Goal: Information Seeking & Learning: Find specific fact

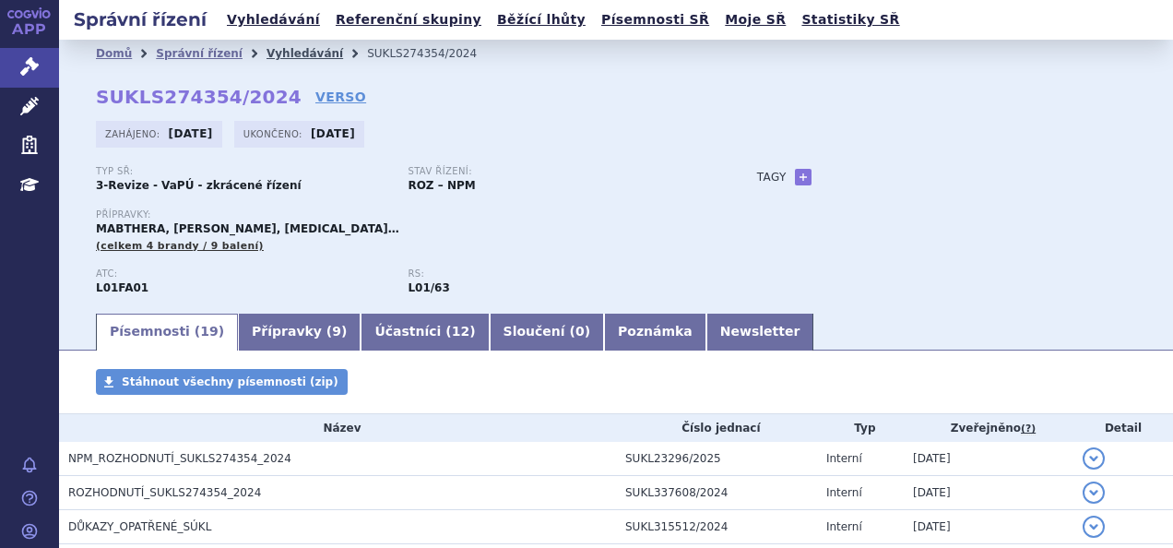
click at [288, 53] on link "Vyhledávání" at bounding box center [304, 53] width 77 height 13
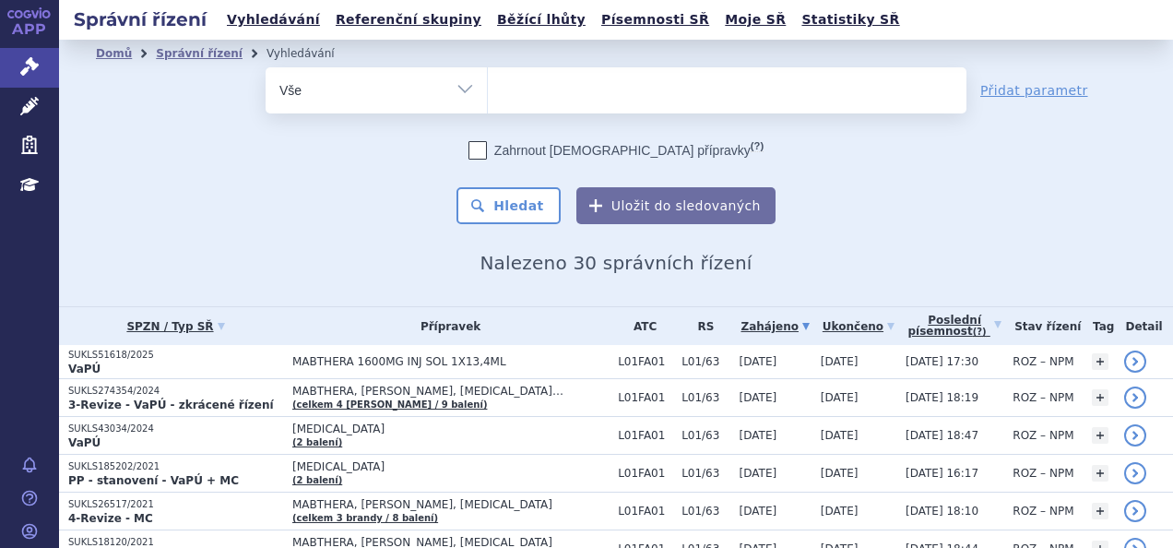
select select
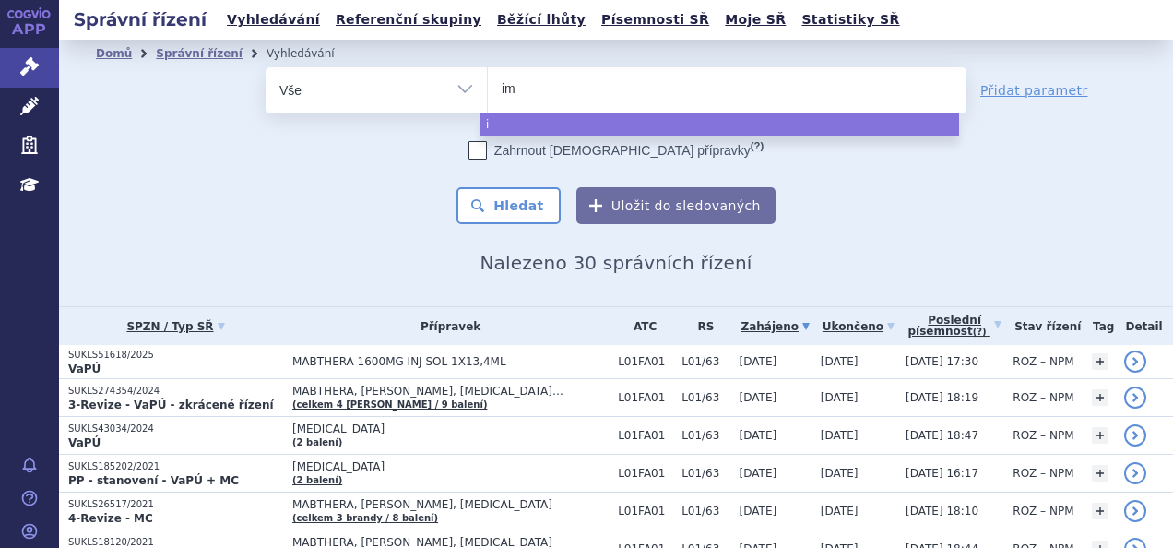
type input "imf"
type input "imfinz"
type input "imfinzi"
select select "imfinzi"
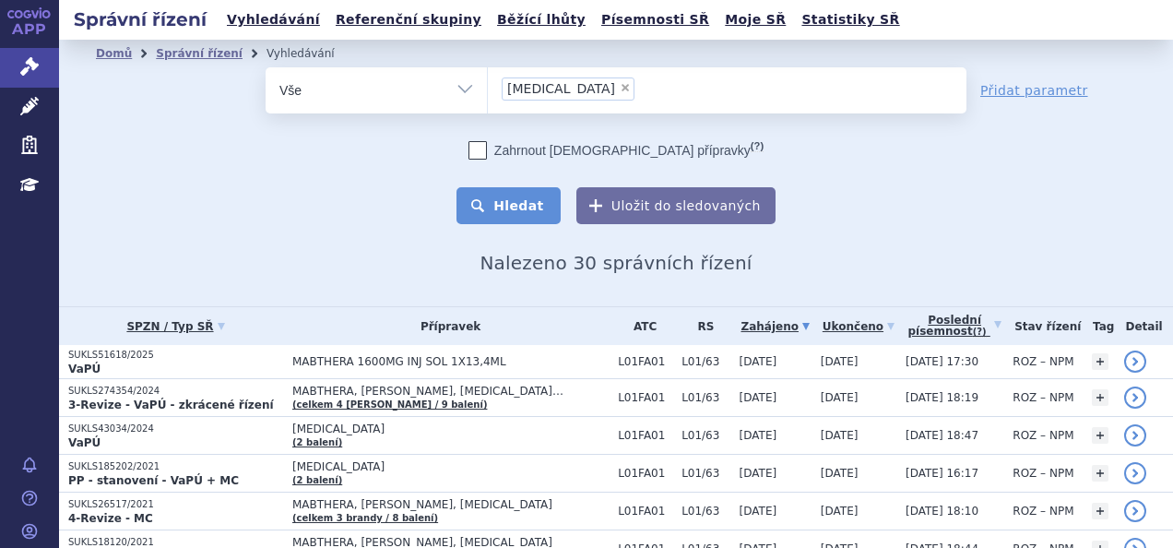
click at [525, 214] on button "Hledat" at bounding box center [508, 205] width 104 height 37
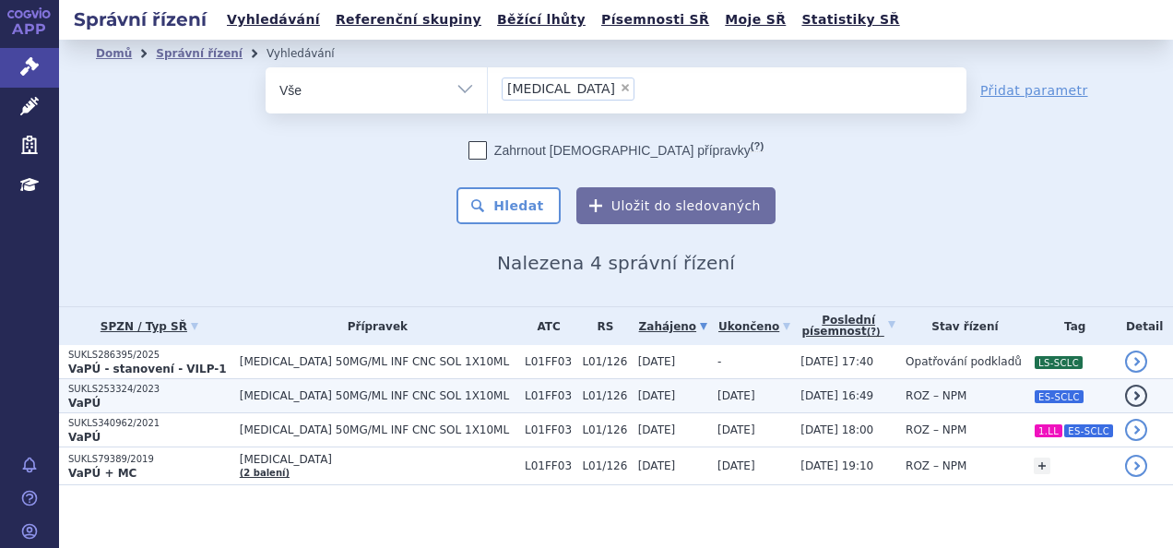
click at [210, 397] on p "VaPÚ" at bounding box center [149, 402] width 162 height 15
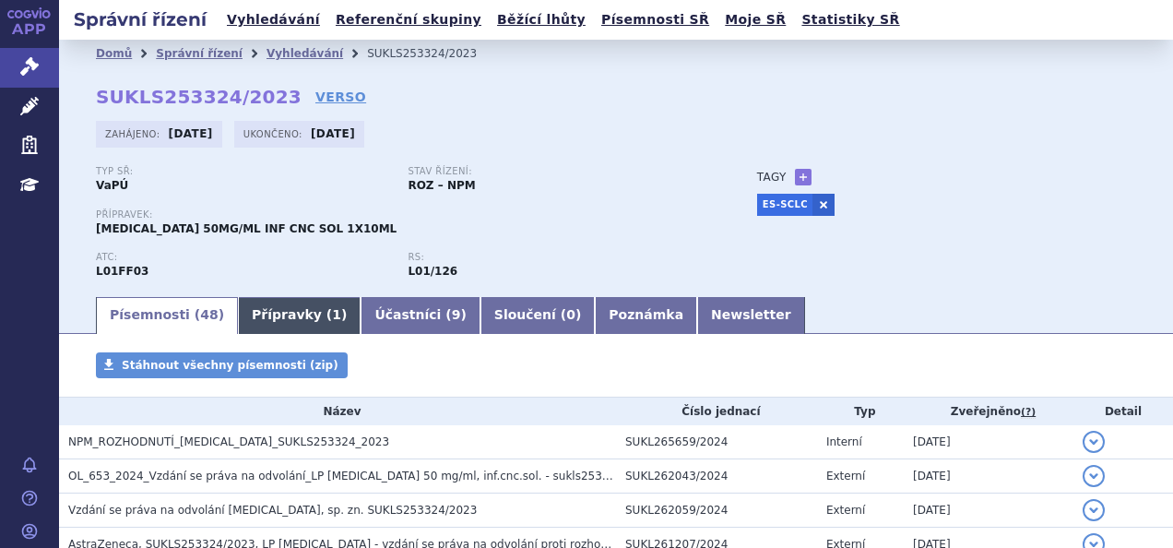
click at [266, 316] on link "Přípravky ( 1 )" at bounding box center [299, 315] width 123 height 37
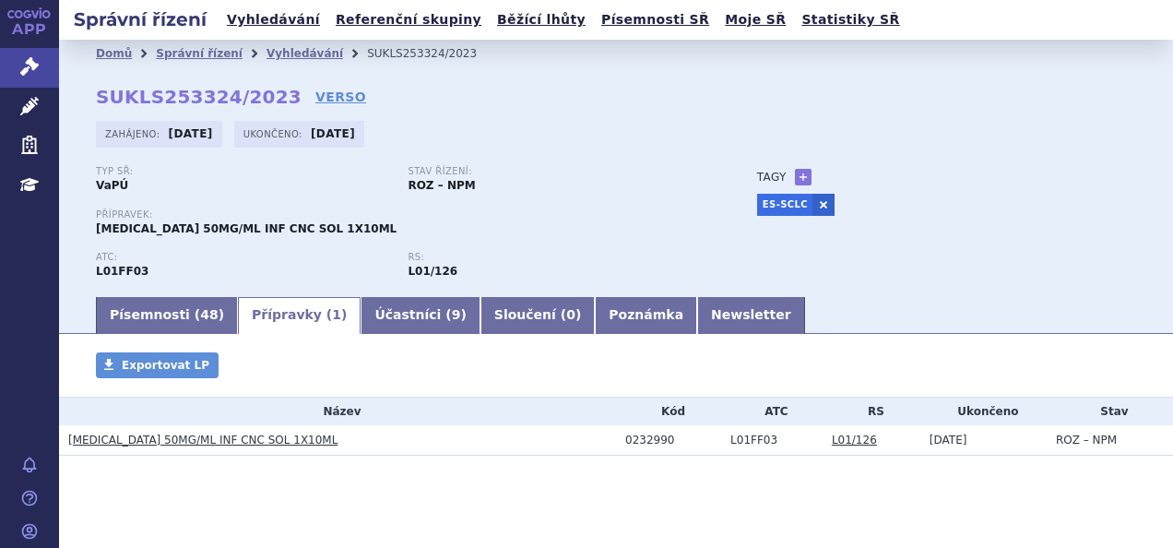
click at [240, 436] on link "[MEDICAL_DATA] 50MG/ML INF CNC SOL 1X10ML" at bounding box center [202, 439] width 269 height 13
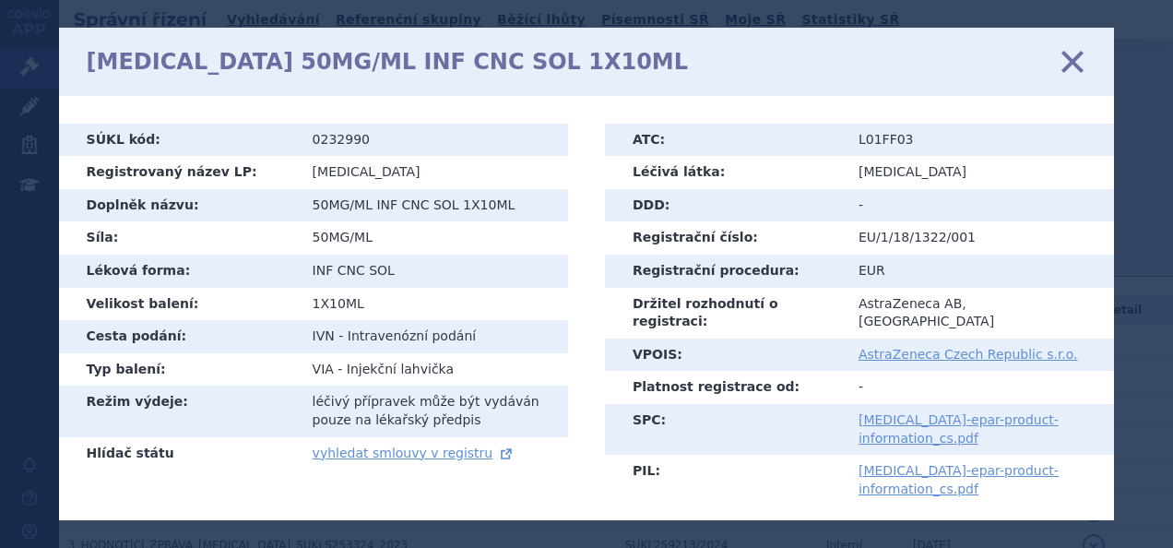
scroll to position [628, 0]
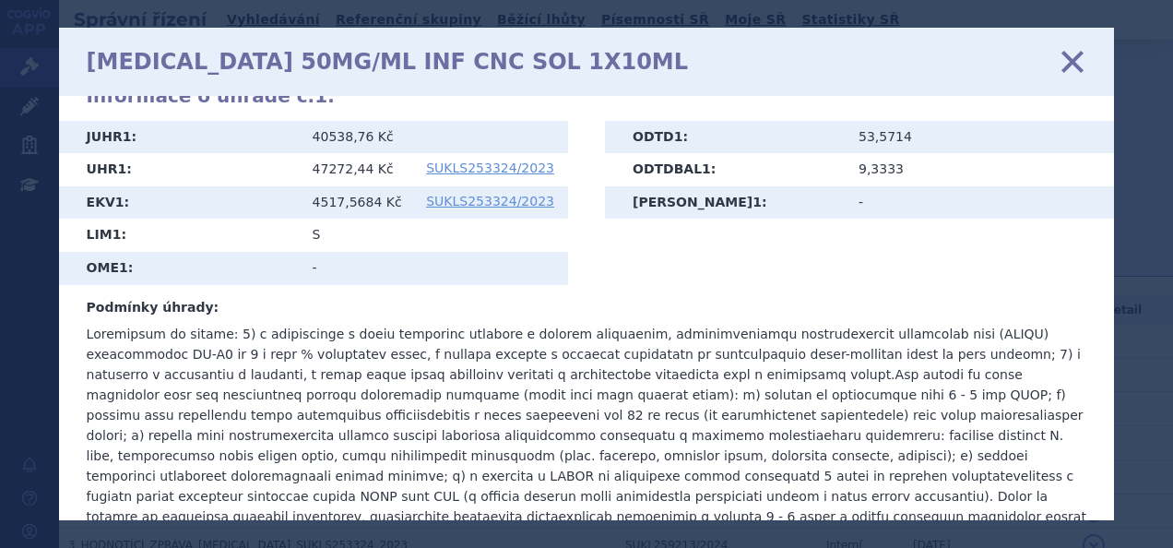
click at [1073, 60] on icon at bounding box center [1072, 60] width 39 height 39
click at [1069, 63] on icon at bounding box center [1072, 60] width 39 height 39
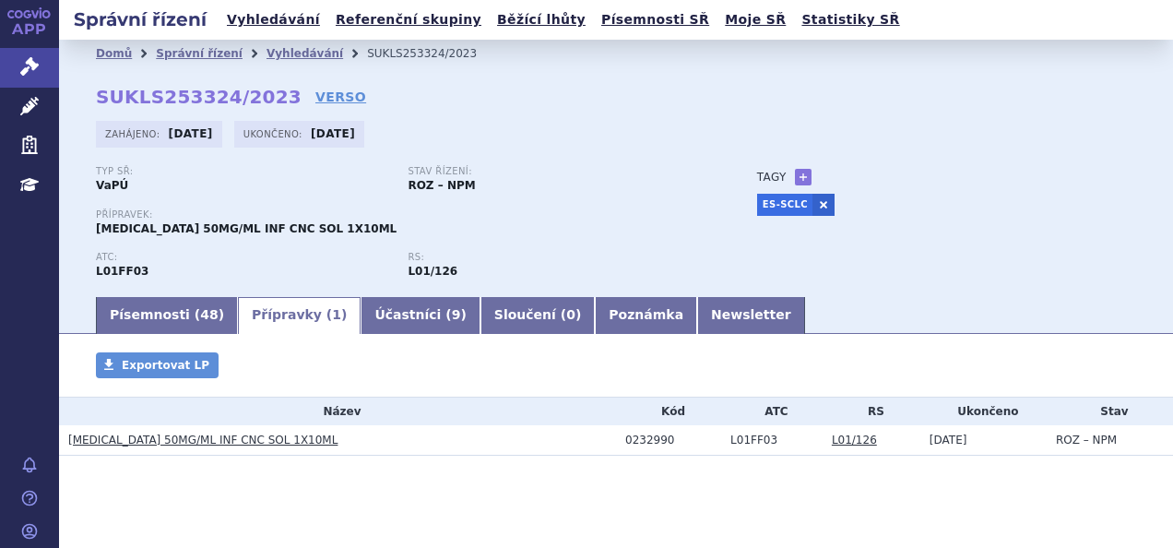
scroll to position [18, 0]
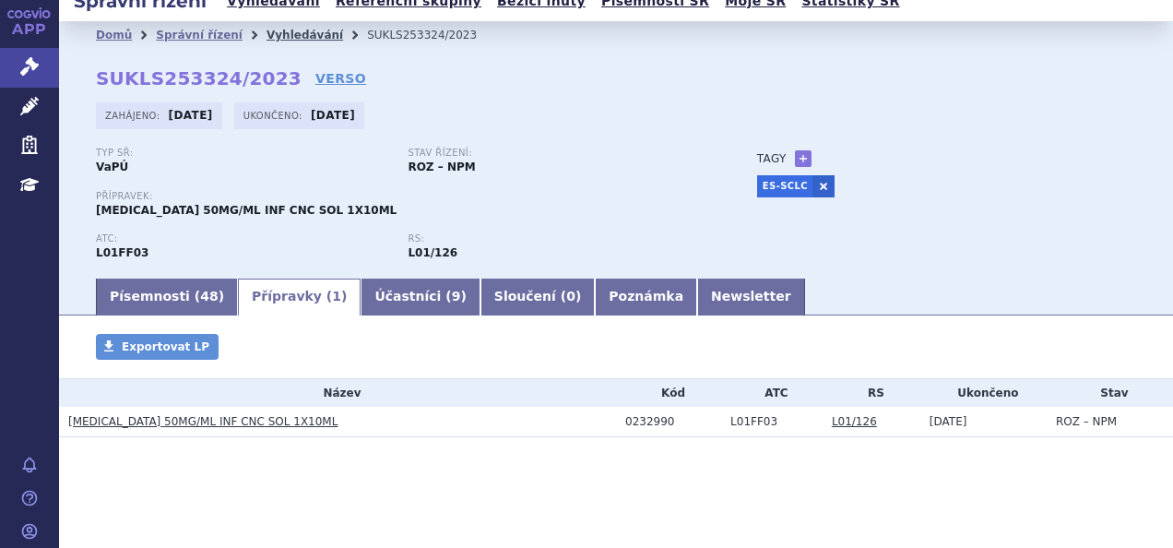
click at [280, 31] on link "Vyhledávání" at bounding box center [304, 35] width 77 height 13
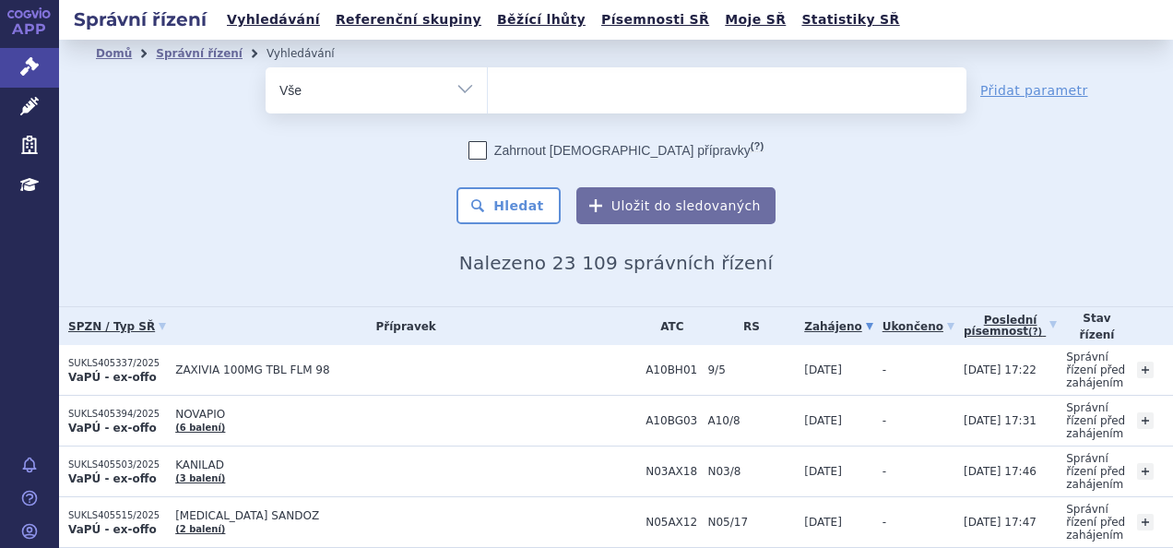
click at [537, 89] on ul at bounding box center [727, 86] width 478 height 39
click at [488, 89] on select at bounding box center [487, 89] width 1 height 46
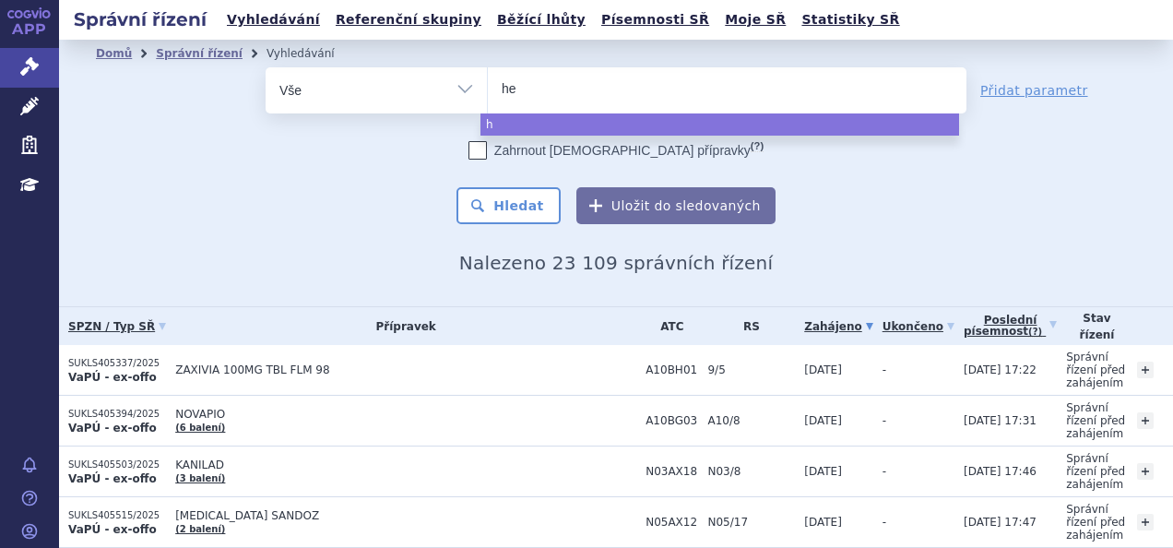
type input "het"
type input "hetro"
type input "hetroni"
type input "hetronifl"
type input "hetronifly"
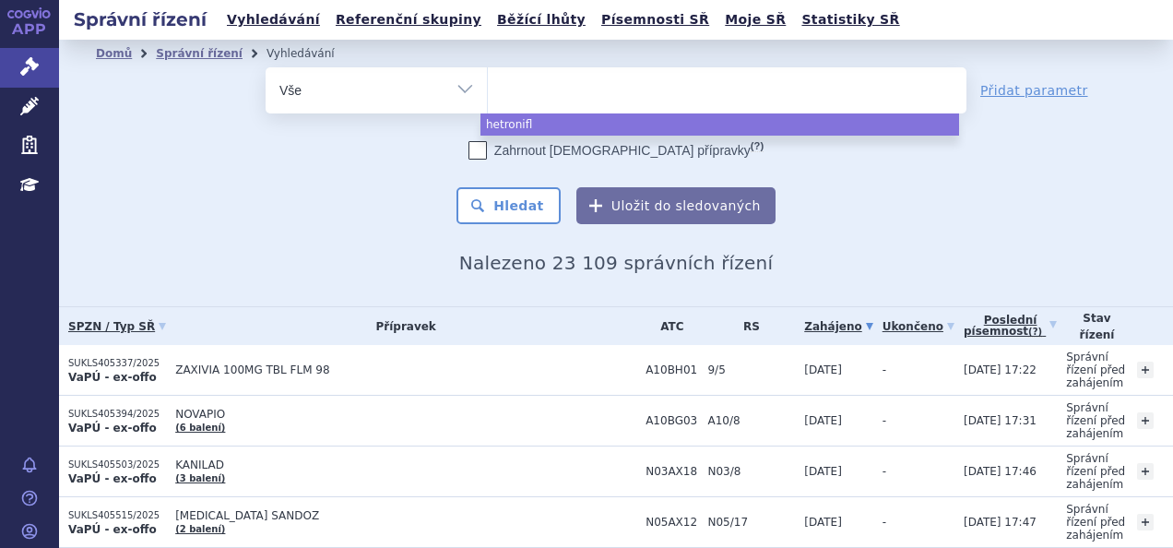
select select "hetronifly"
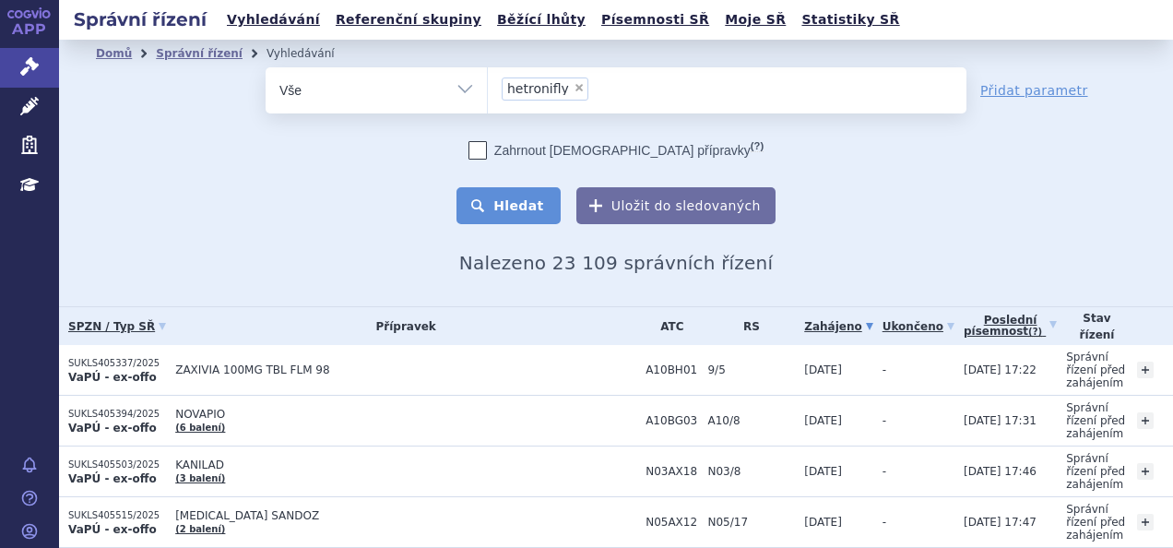
click at [492, 202] on button "Hledat" at bounding box center [508, 205] width 104 height 37
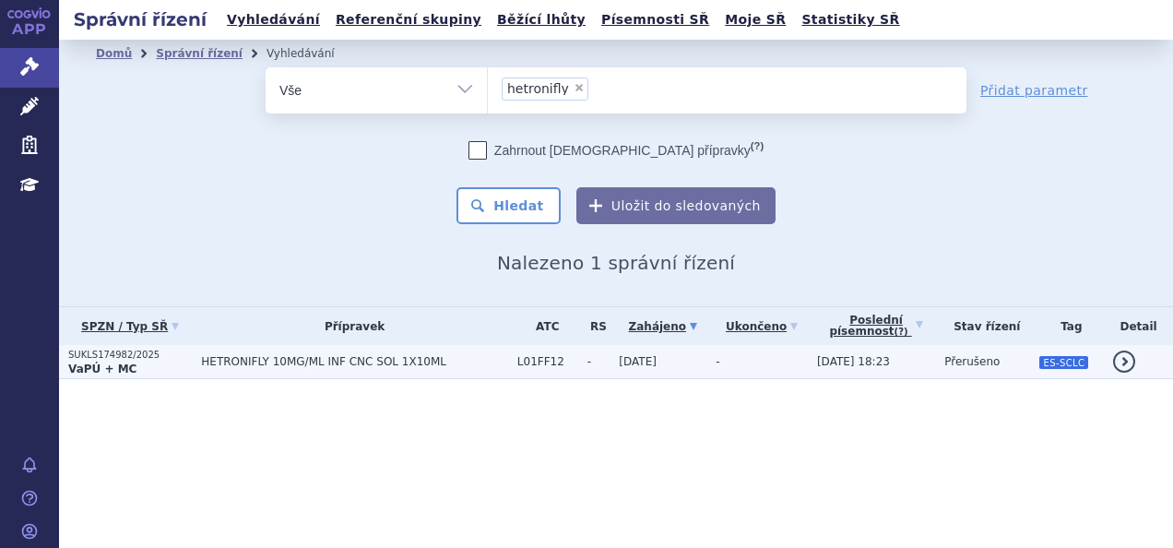
click at [274, 356] on span "HETRONIFLY 10MG/ML INF CNC SOL 1X10ML" at bounding box center [354, 361] width 307 height 13
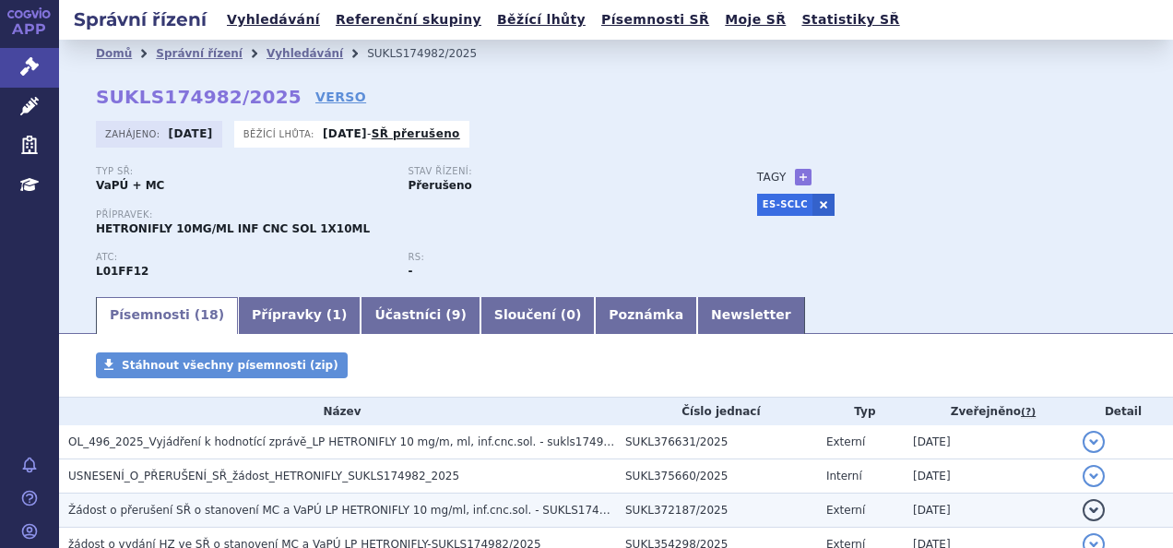
scroll to position [171, 0]
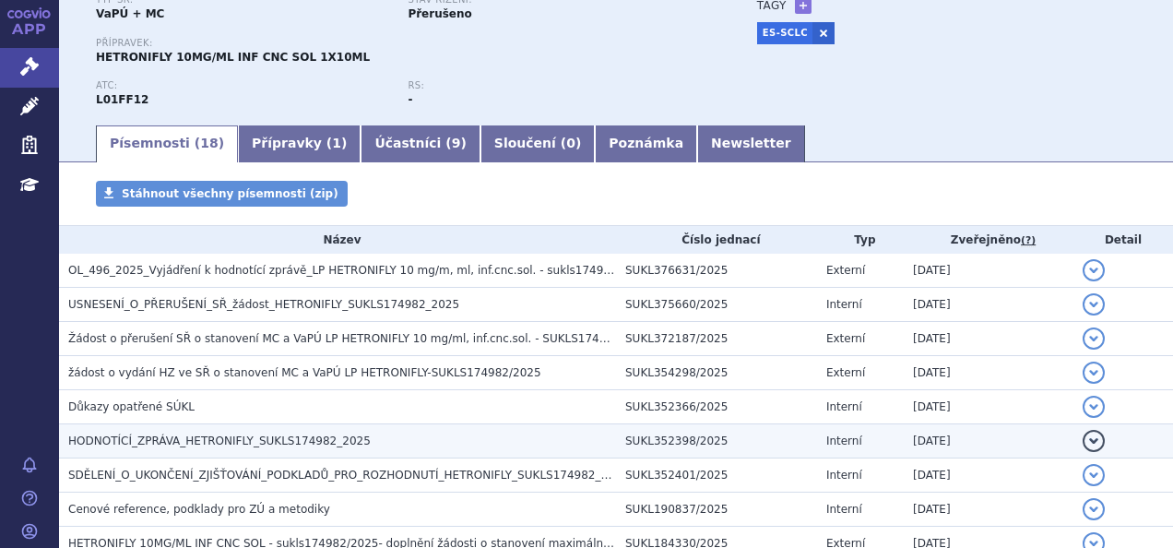
click at [269, 448] on h3 "HODNOTÍCÍ_ZPRÁVA_HETRONIFLY_SUKLS174982_2025" at bounding box center [342, 440] width 548 height 18
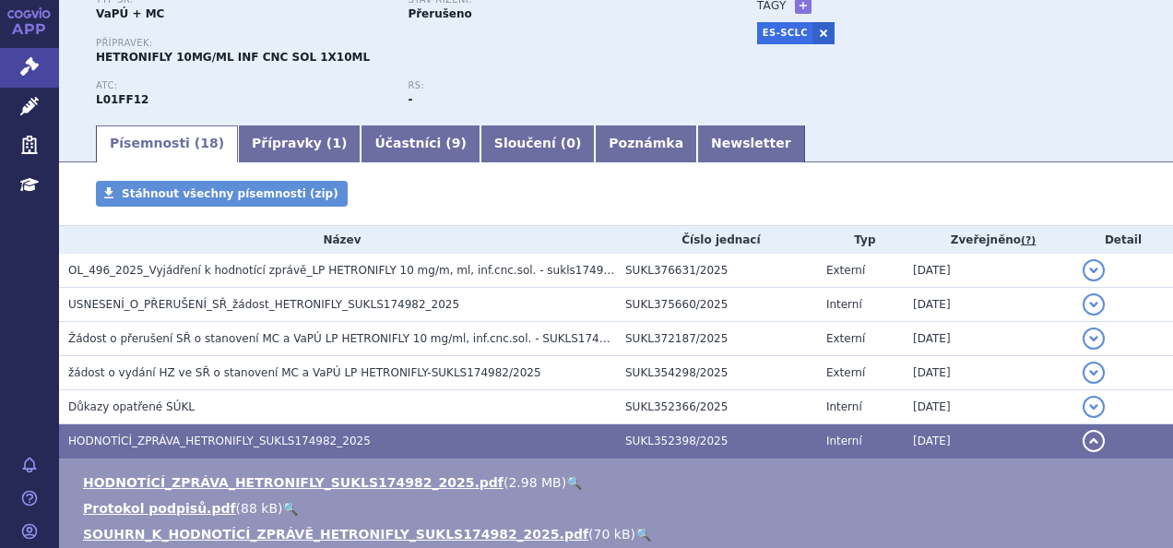
click at [566, 483] on link "🔍" at bounding box center [574, 482] width 16 height 15
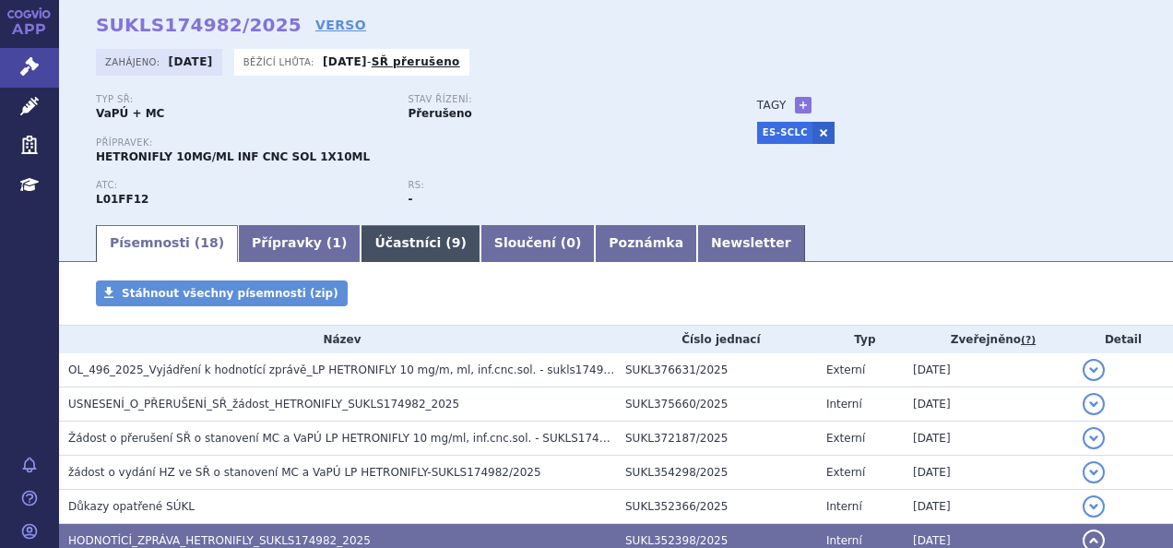
scroll to position [65, 0]
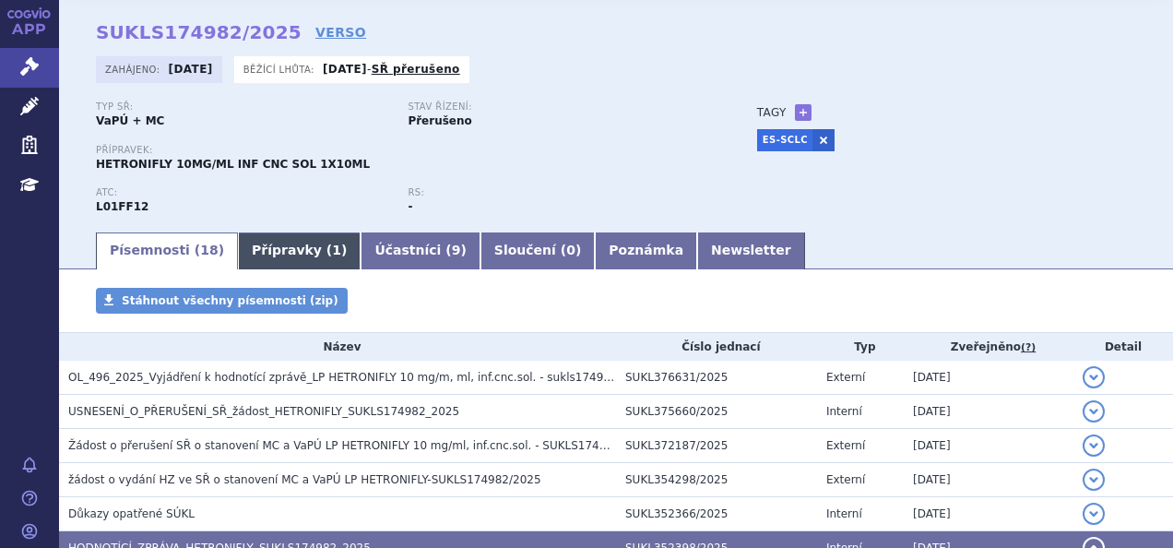
click at [264, 253] on link "Přípravky ( 1 )" at bounding box center [299, 250] width 123 height 37
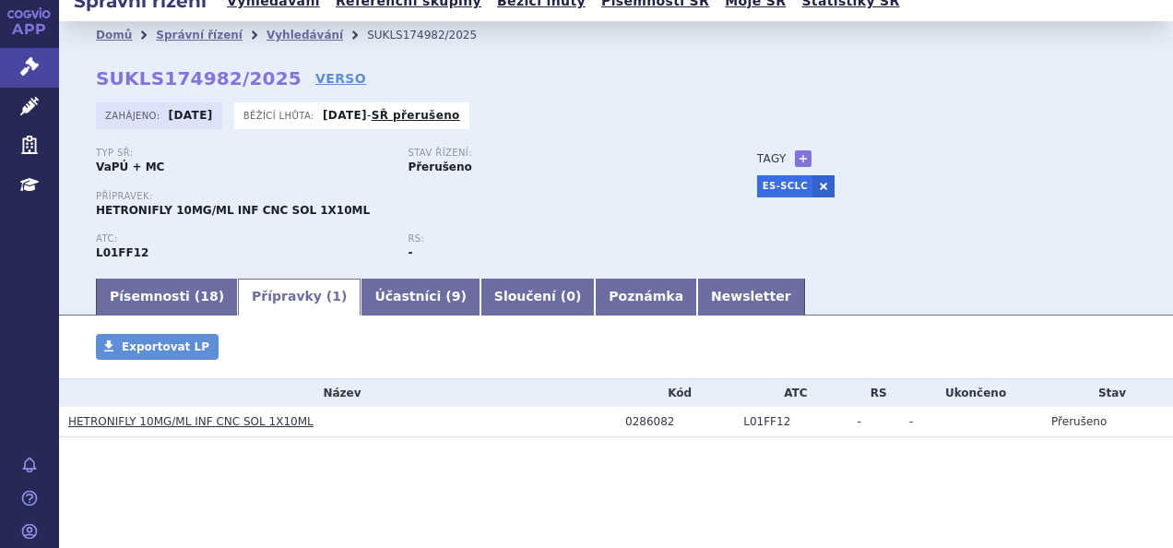
scroll to position [18, 0]
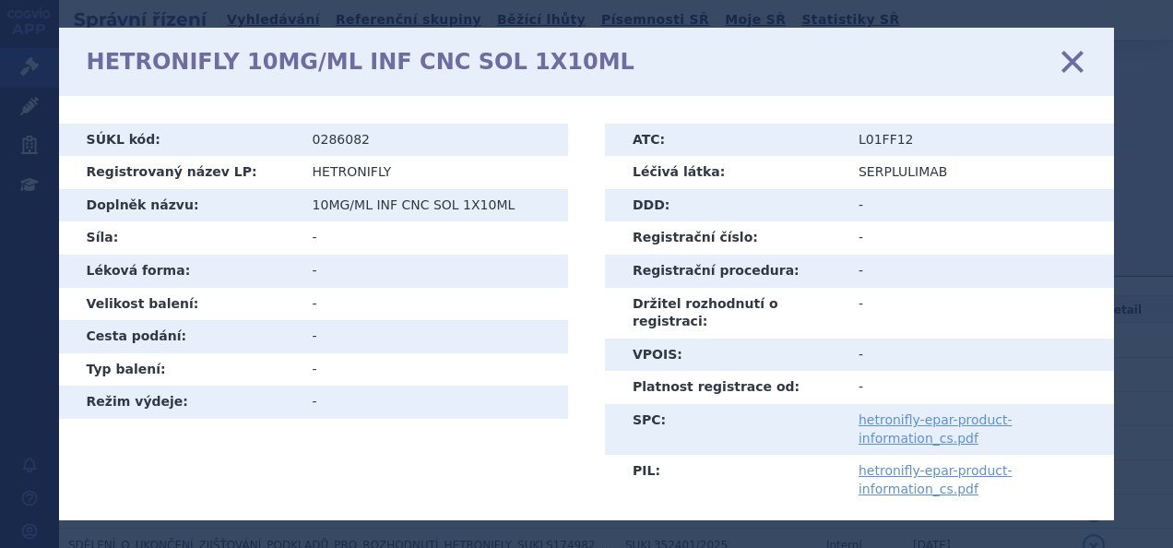
click at [1067, 64] on icon at bounding box center [1072, 60] width 39 height 39
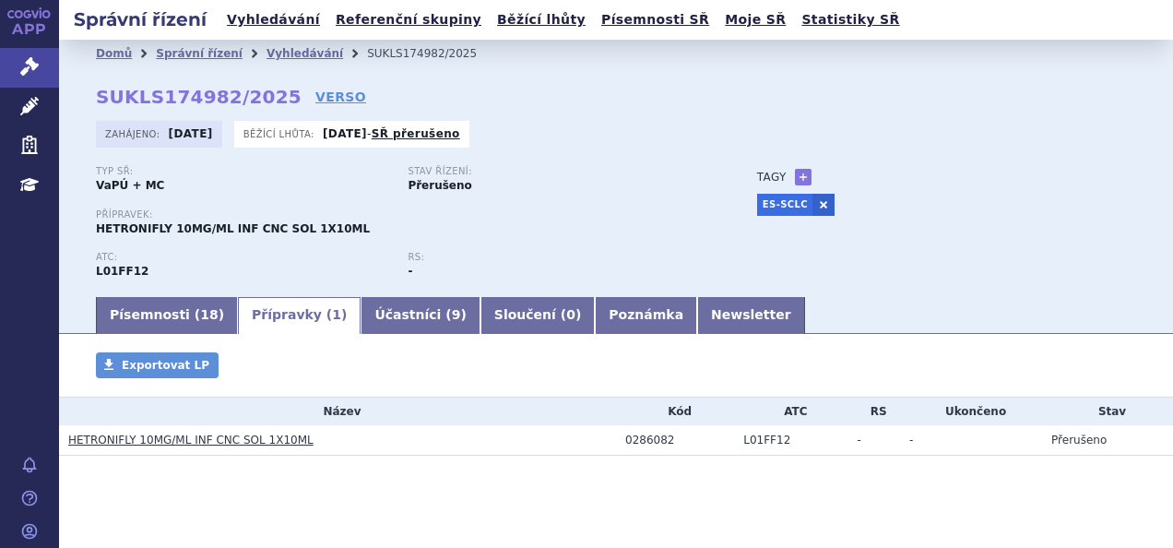
click at [282, 47] on link "Vyhledávání" at bounding box center [304, 53] width 77 height 13
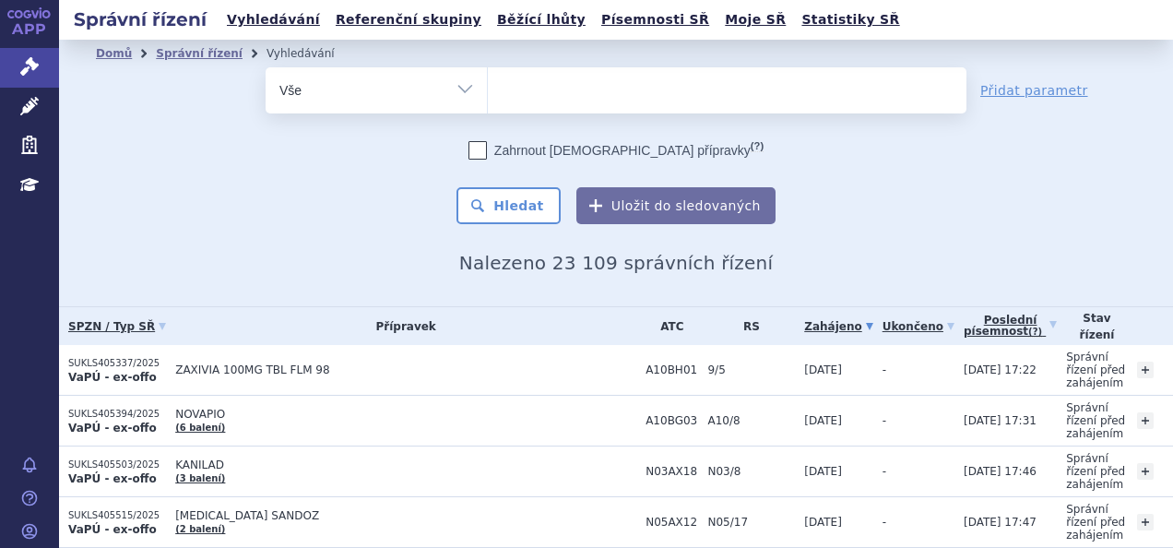
click at [521, 99] on ul at bounding box center [727, 86] width 478 height 39
click at [488, 99] on select at bounding box center [487, 89] width 1 height 46
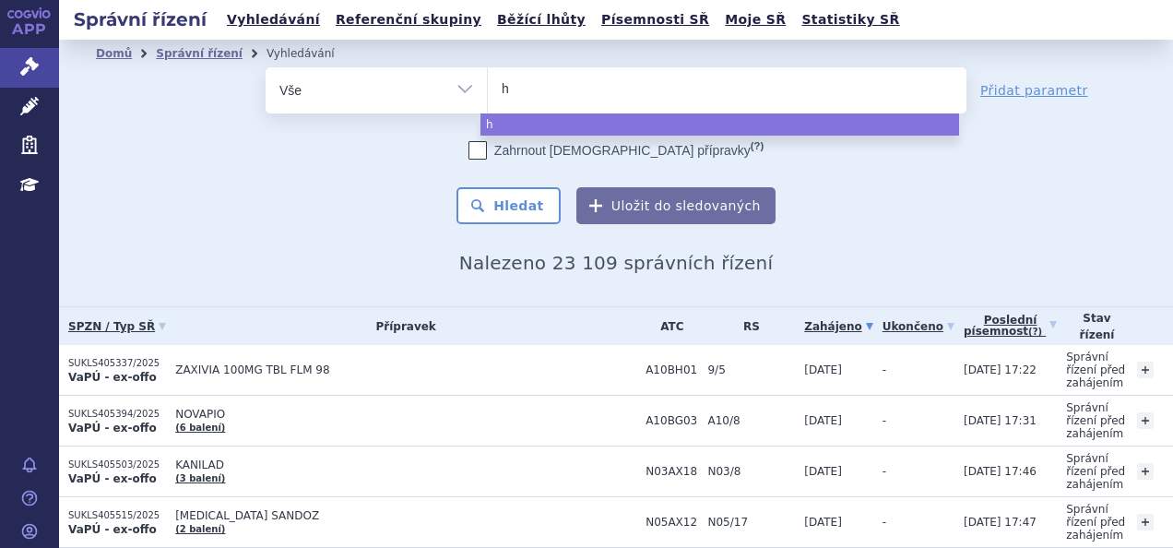
type input "he"
type input "het"
type input "hetr"
type input "hetro"
type input "hetroni"
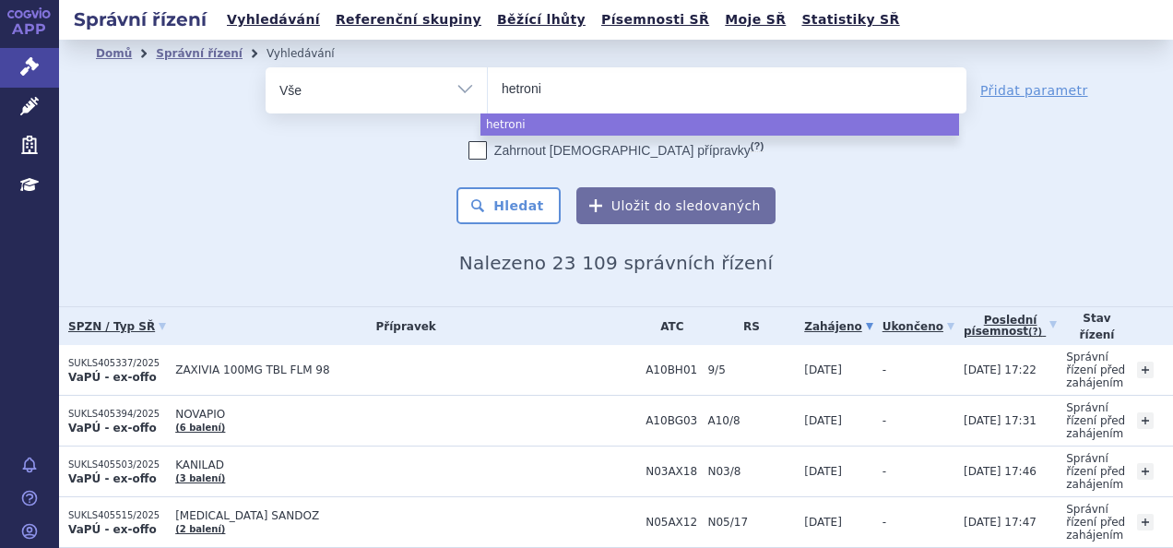
type input "hetronif"
type input "hetronifl"
type input "hetronifly"
select select "hetronifly"
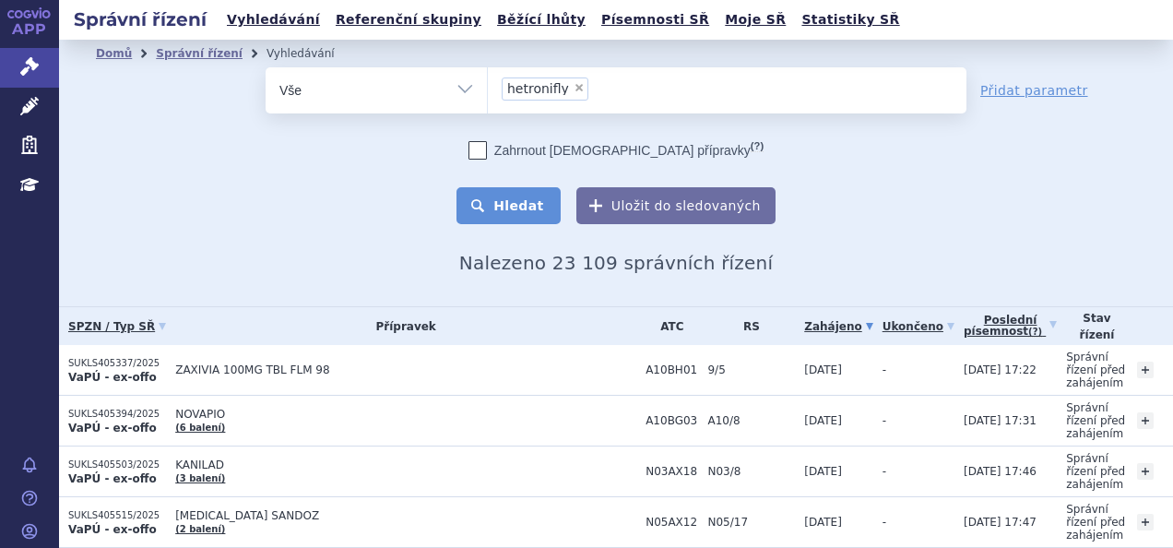
click at [504, 194] on button "Hledat" at bounding box center [508, 205] width 104 height 37
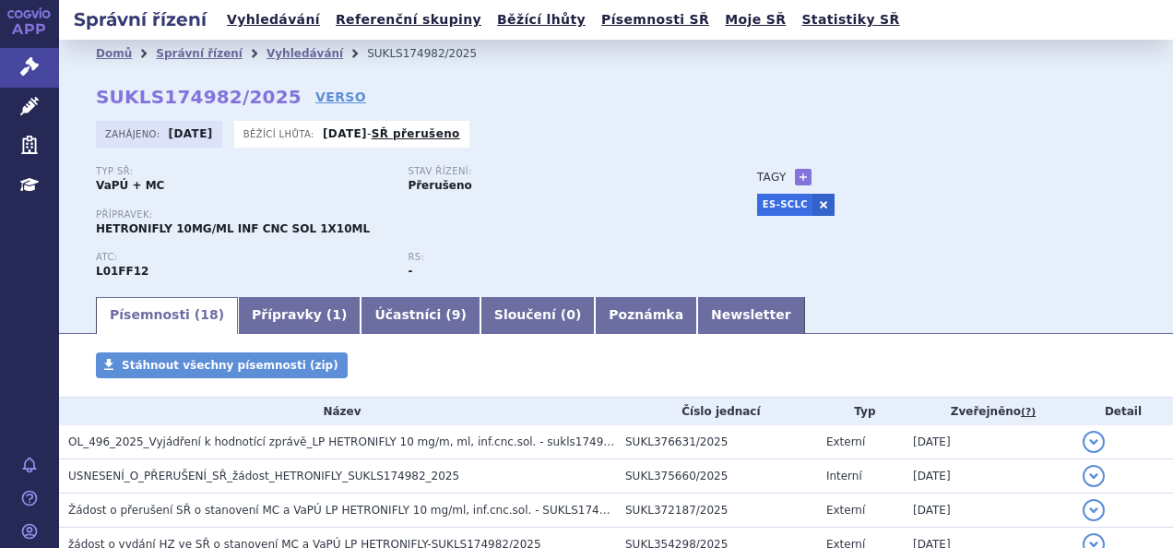
scroll to position [235, 0]
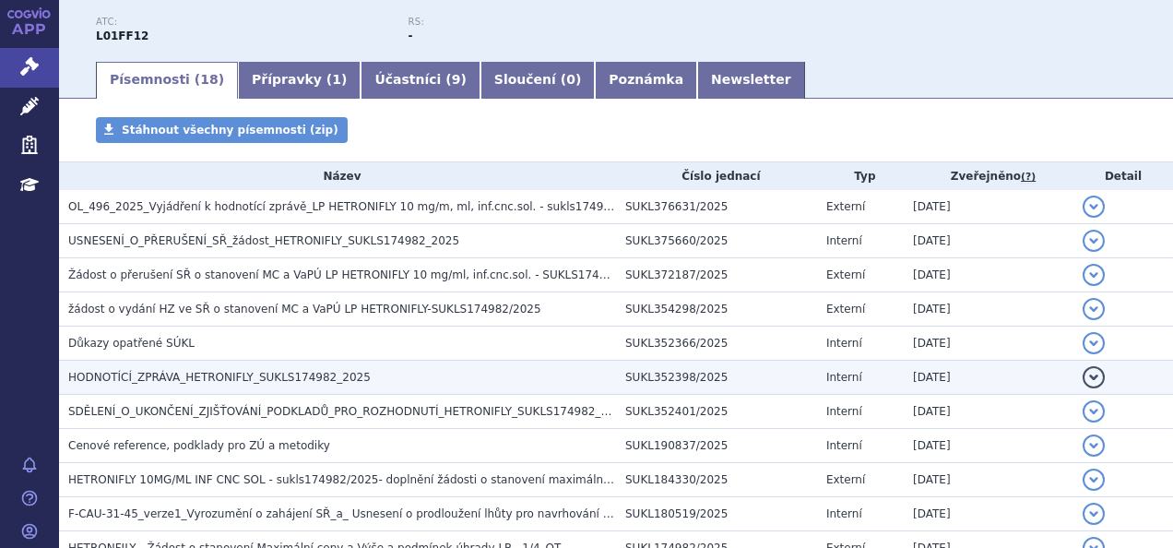
click at [307, 368] on h3 "HODNOTÍCÍ_ZPRÁVA_HETRONIFLY_SUKLS174982_2025" at bounding box center [342, 377] width 548 height 18
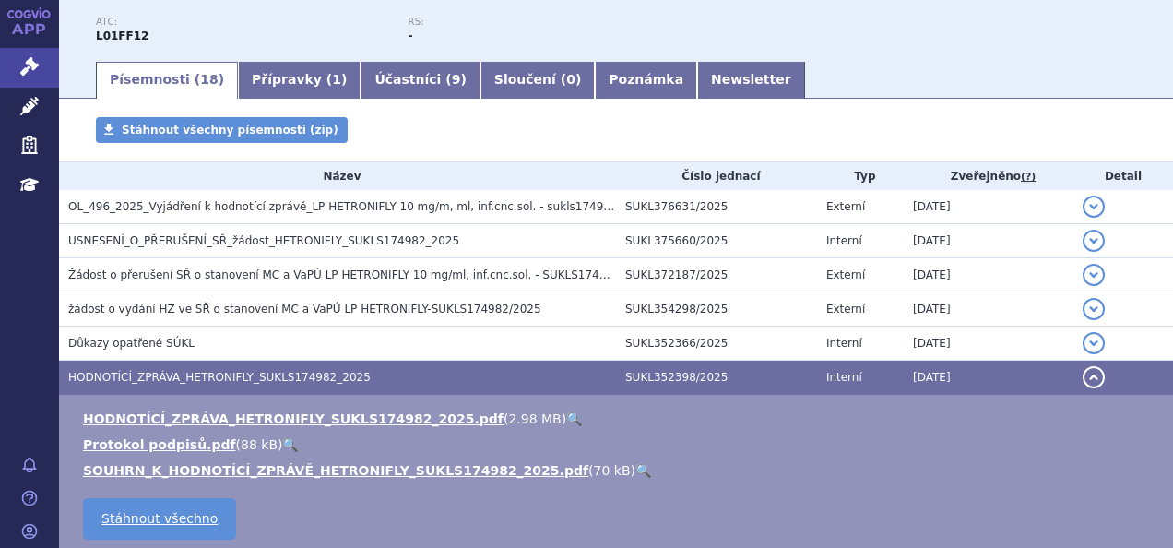
click at [566, 411] on link "🔍" at bounding box center [574, 418] width 16 height 15
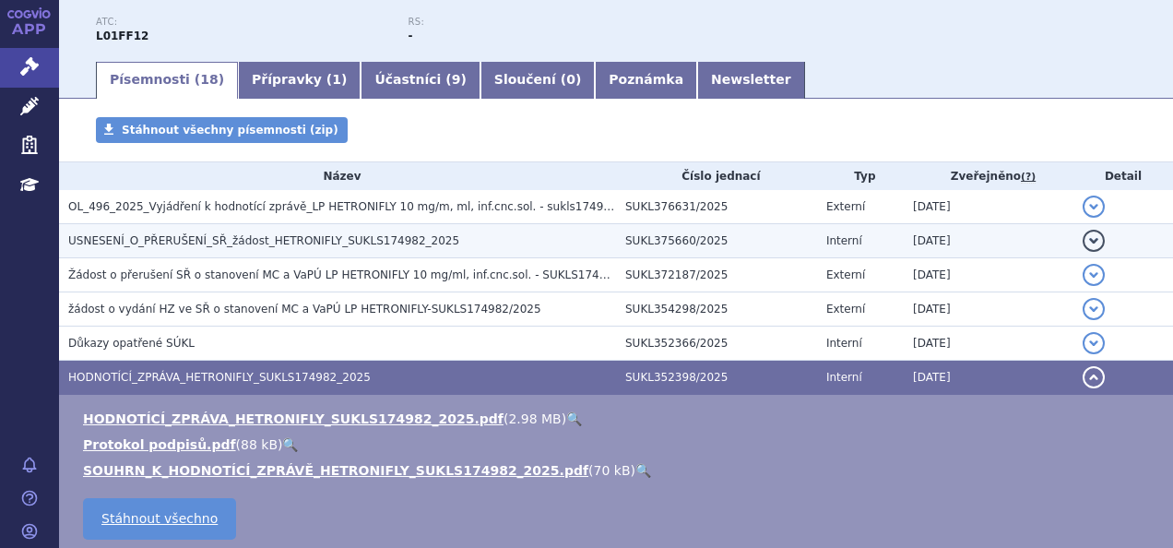
scroll to position [0, 0]
